Goal: Task Accomplishment & Management: Manage account settings

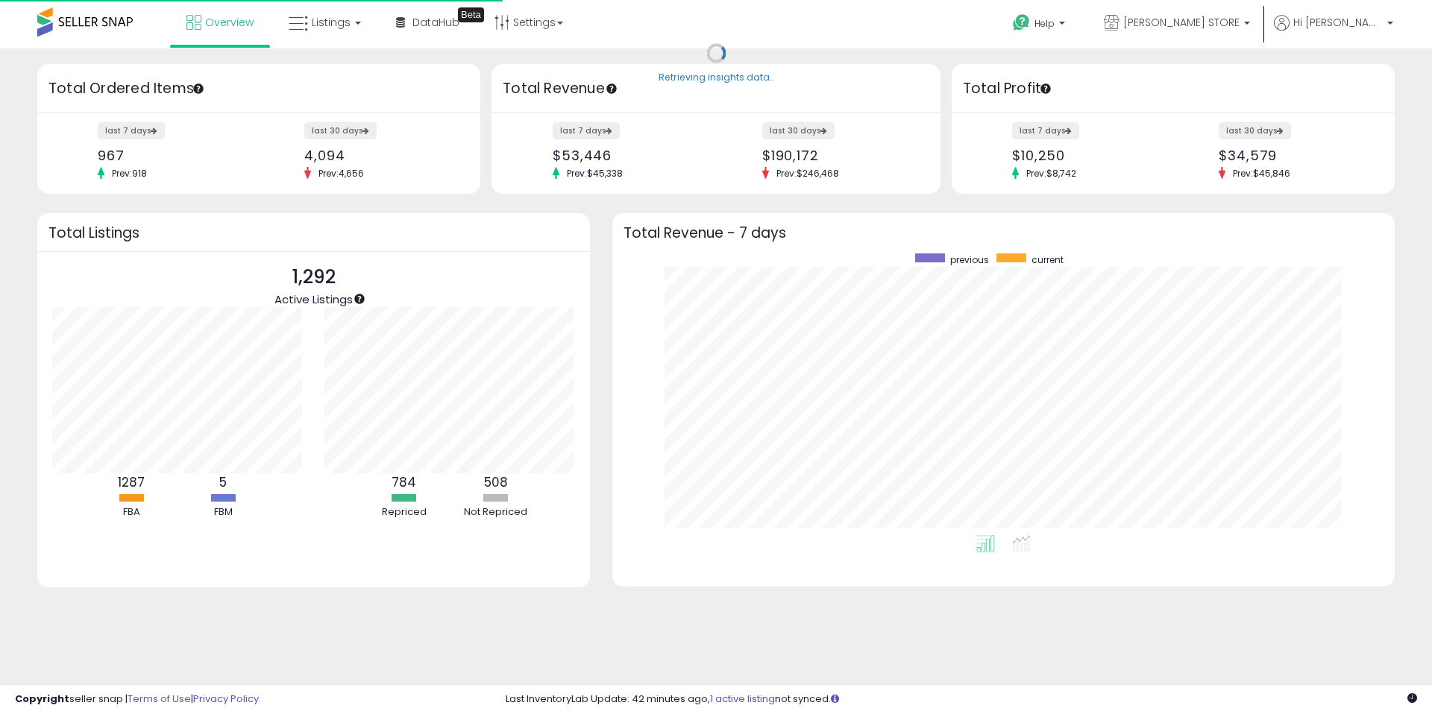
scroll to position [282, 752]
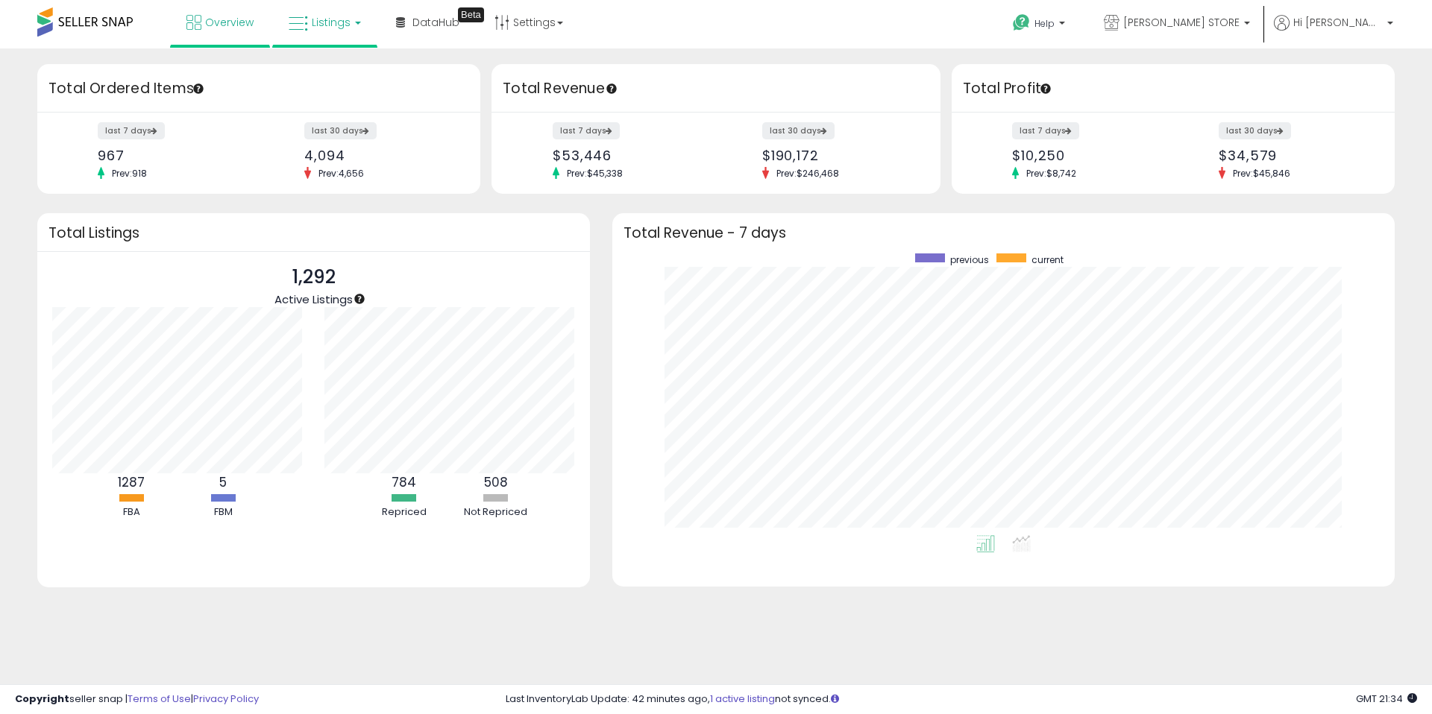
click at [340, 31] on link "Listings" at bounding box center [324, 22] width 95 height 45
click at [335, 69] on icon at bounding box center [335, 73] width 65 height 19
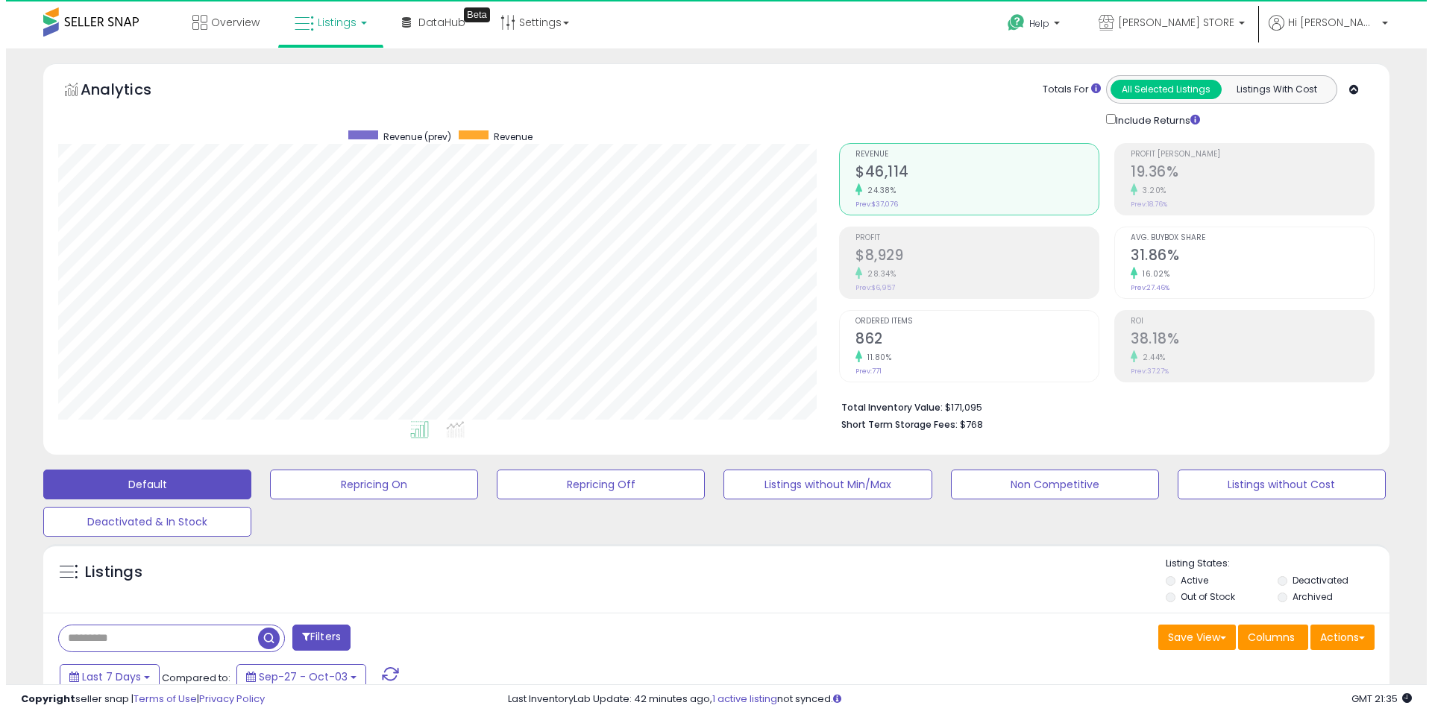
scroll to position [306, 781]
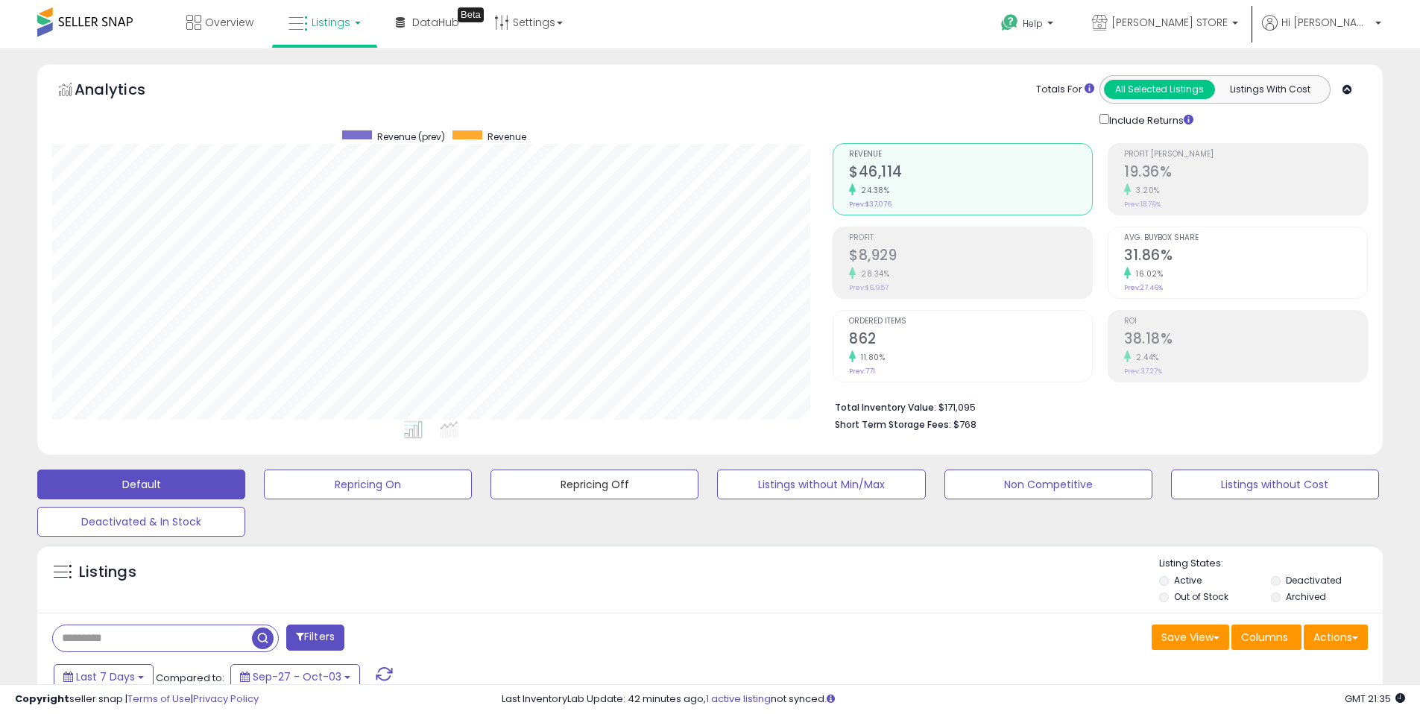
click at [602, 487] on button "Repricing Off" at bounding box center [595, 485] width 208 height 30
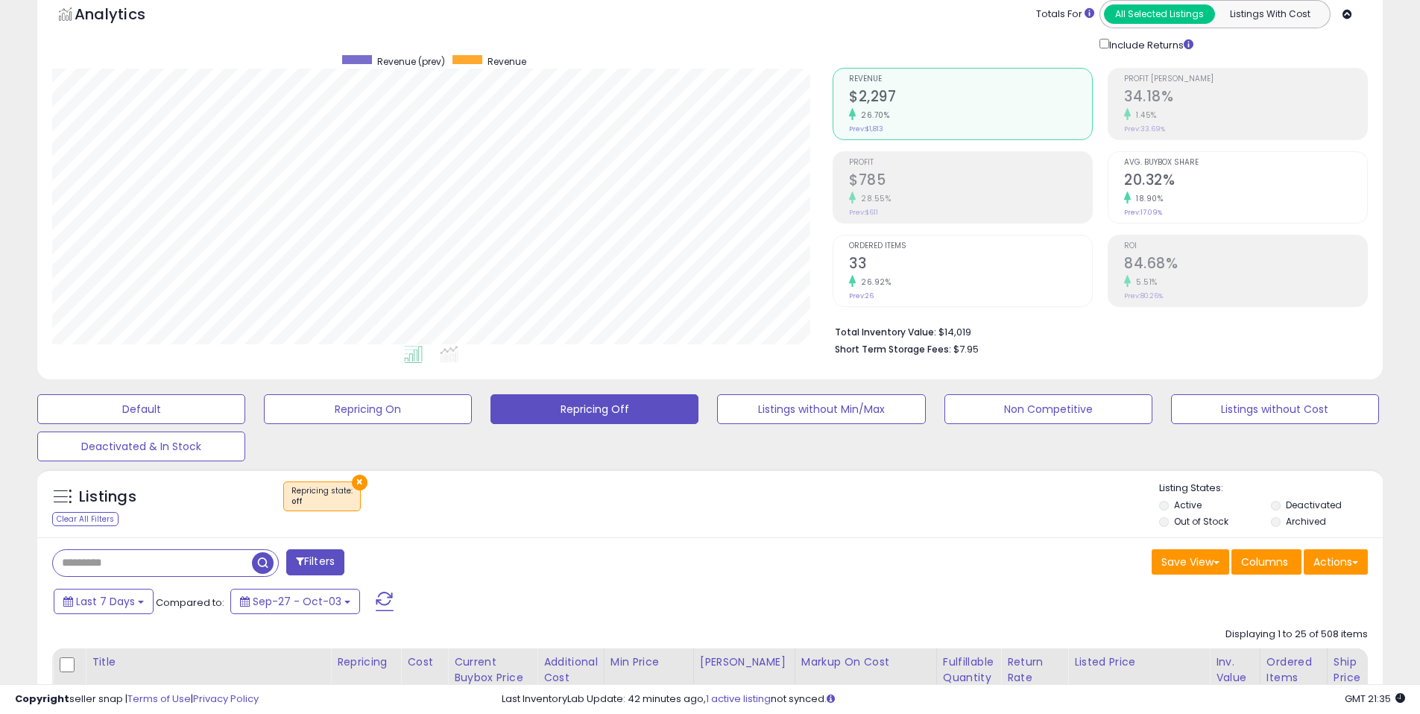
scroll to position [0, 0]
